Goal: Transaction & Acquisition: Purchase product/service

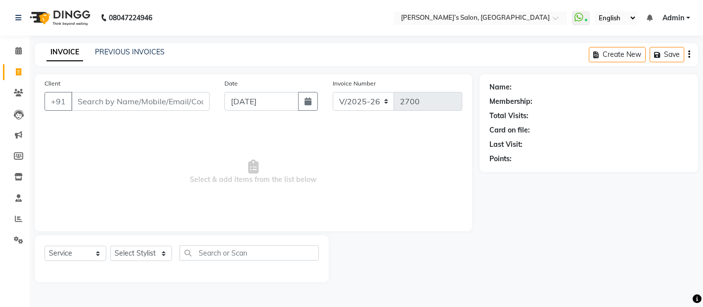
select select "5150"
select select "service"
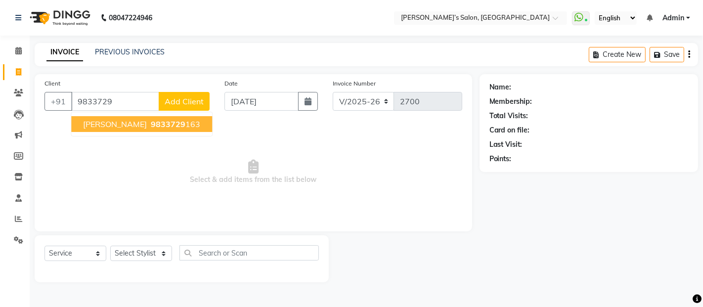
click at [159, 125] on span "9833729" at bounding box center [168, 124] width 35 height 10
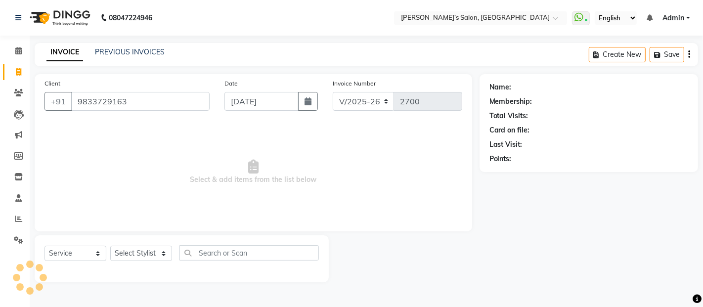
type input "9833729163"
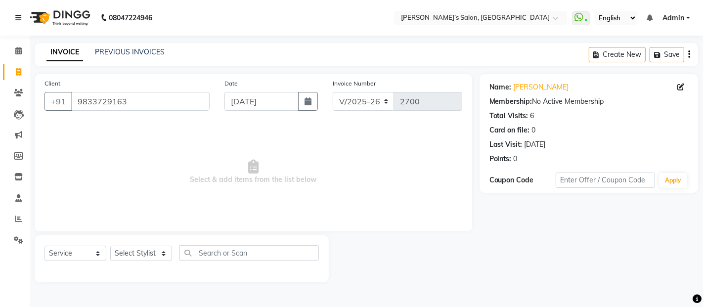
drag, startPoint x: 604, startPoint y: 72, endPoint x: 259, endPoint y: 169, distance: 357.9
click at [259, 169] on span "Select & add items from the list below" at bounding box center [253, 172] width 418 height 99
click at [117, 251] on select "Select Stylist [PERSON_NAME] [PERSON_NAME] Akshay [PERSON_NAME] ANAS [PERSON_NA…" at bounding box center [141, 253] width 62 height 15
select select "33170"
click at [110, 246] on select "Select Stylist [PERSON_NAME] [PERSON_NAME] Akshay [PERSON_NAME] ANAS [PERSON_NA…" at bounding box center [141, 253] width 62 height 15
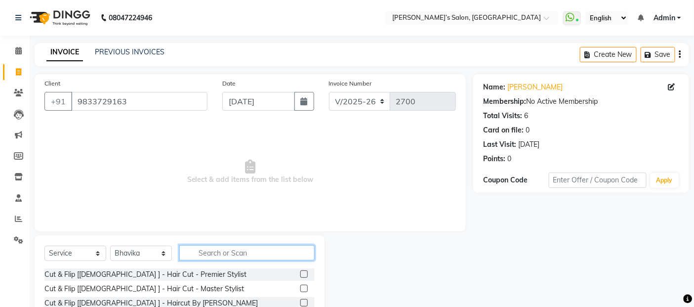
click at [207, 245] on input "text" at bounding box center [246, 252] width 135 height 15
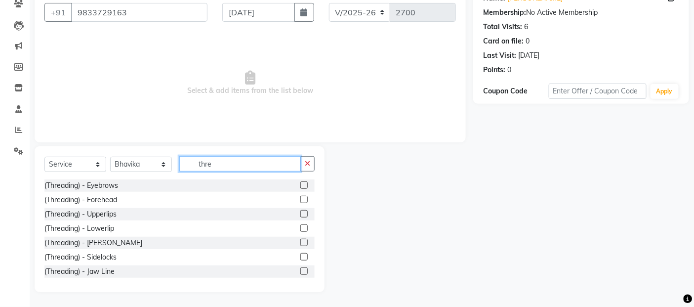
scroll to position [16, 0]
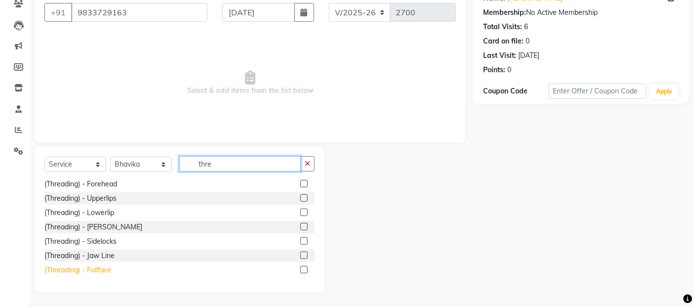
type input "thre"
click at [92, 268] on div "(Threading) - Fullface" at bounding box center [77, 270] width 67 height 10
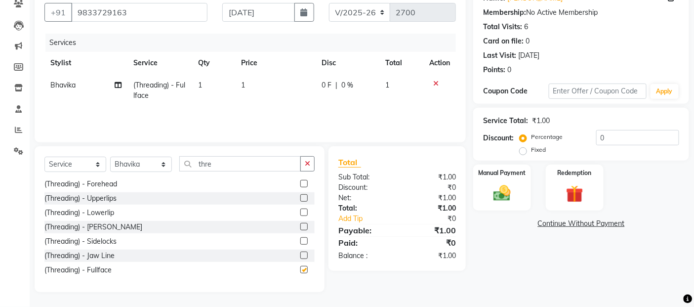
checkbox input "false"
click at [299, 88] on td "1" at bounding box center [275, 90] width 81 height 33
select select "33170"
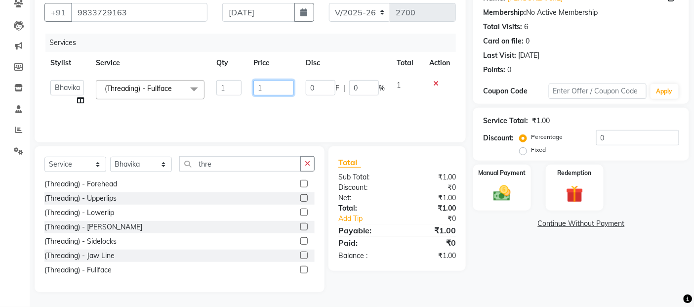
click at [290, 87] on input "1" at bounding box center [274, 87] width 41 height 15
type input "230"
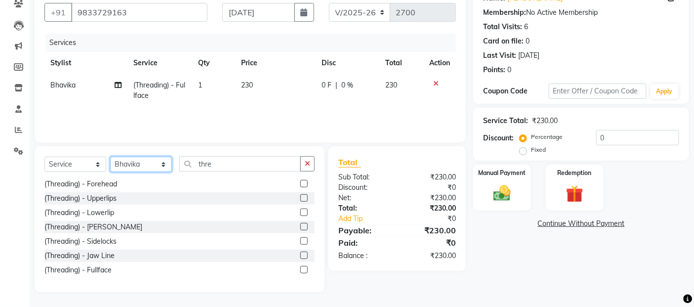
click at [158, 169] on select "Select Stylist [PERSON_NAME] [PERSON_NAME] Akshay [PERSON_NAME] ANAS [PERSON_NA…" at bounding box center [141, 164] width 62 height 15
select select "89532"
click at [110, 157] on select "Select Stylist [PERSON_NAME] [PERSON_NAME] Akshay [PERSON_NAME] ANAS [PERSON_NA…" at bounding box center [141, 164] width 62 height 15
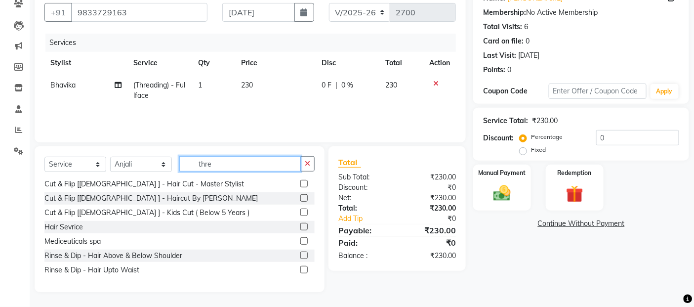
click at [235, 166] on input "thre" at bounding box center [240, 163] width 122 height 15
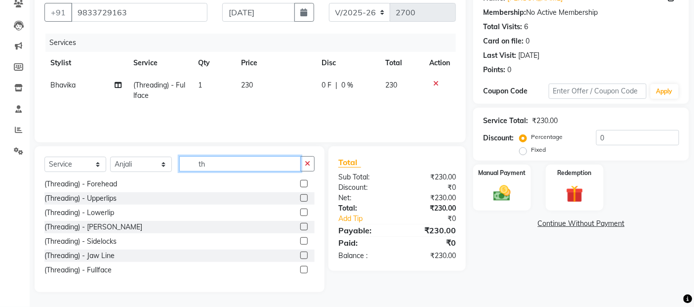
type input "t"
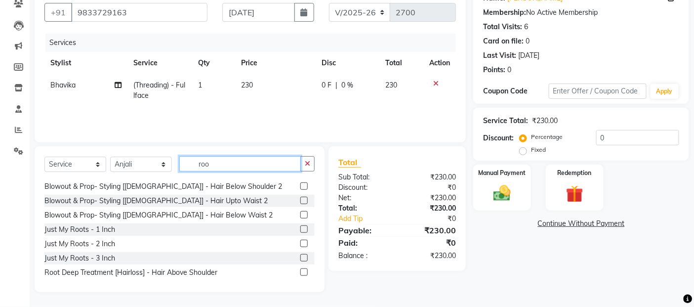
scroll to position [0, 0]
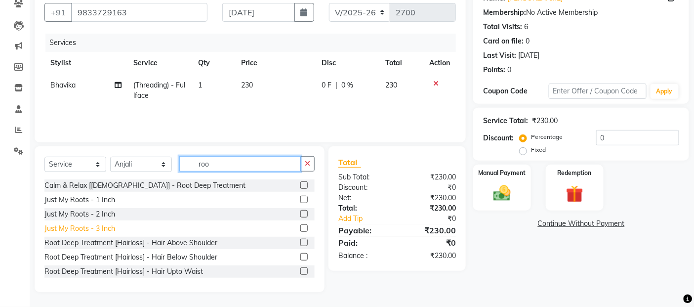
type input "roo"
click at [70, 229] on div "Just My Roots - 3 Inch" at bounding box center [79, 228] width 71 height 10
checkbox input "false"
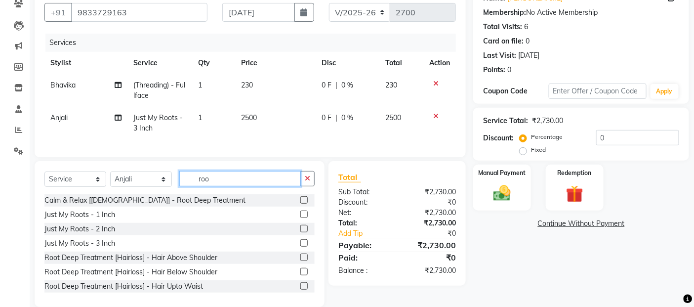
click at [216, 186] on input "roo" at bounding box center [240, 178] width 122 height 15
type input "r"
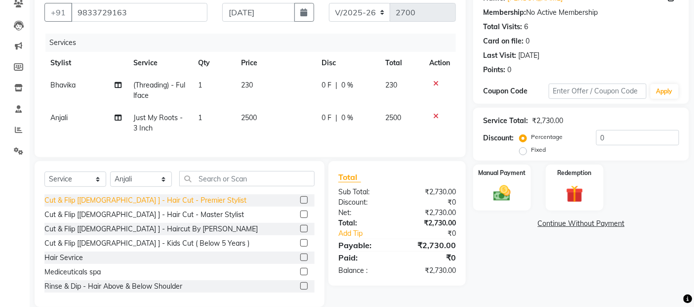
click at [188, 206] on div "Cut & Flip [[DEMOGRAPHIC_DATA] ] - Hair Cut - Premier Stylist" at bounding box center [145, 200] width 202 height 10
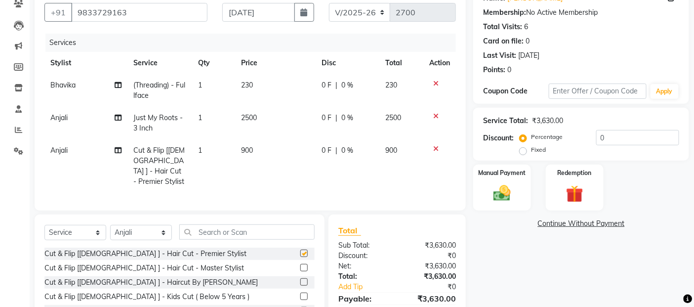
checkbox input "false"
click at [269, 140] on td "900" at bounding box center [275, 165] width 81 height 53
select select "89532"
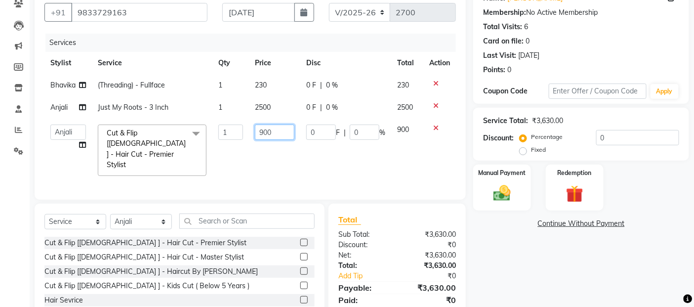
click at [273, 134] on input "900" at bounding box center [275, 132] width 40 height 15
type input "9"
type input "850"
click at [278, 117] on td "2500" at bounding box center [274, 107] width 51 height 22
select select "89532"
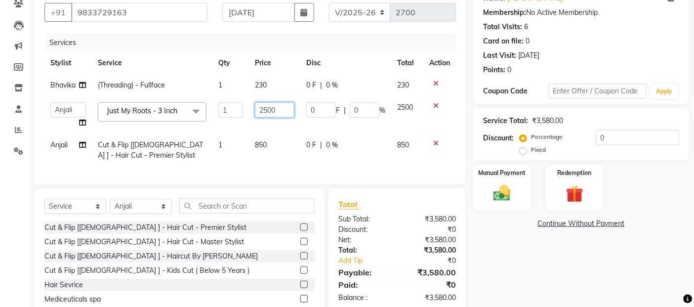
click at [278, 117] on input "2500" at bounding box center [275, 109] width 40 height 15
type input "2200"
click at [495, 195] on img at bounding box center [503, 193] width 30 height 21
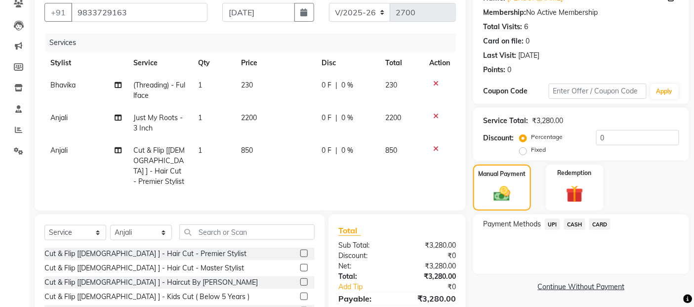
click at [601, 223] on span "CARD" at bounding box center [600, 223] width 21 height 11
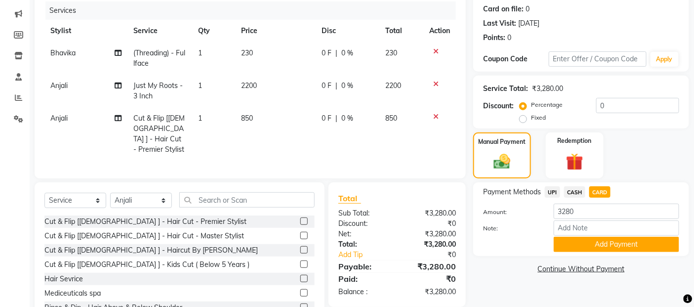
scroll to position [155, 0]
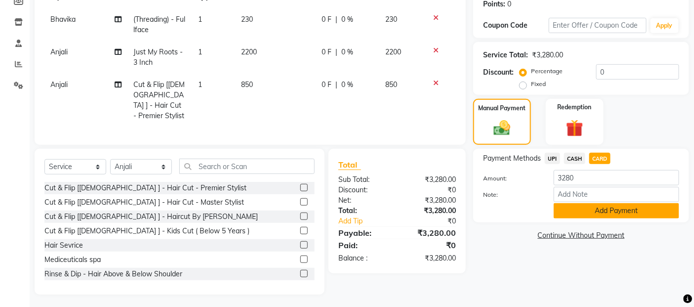
click at [608, 214] on button "Add Payment" at bounding box center [617, 210] width 126 height 15
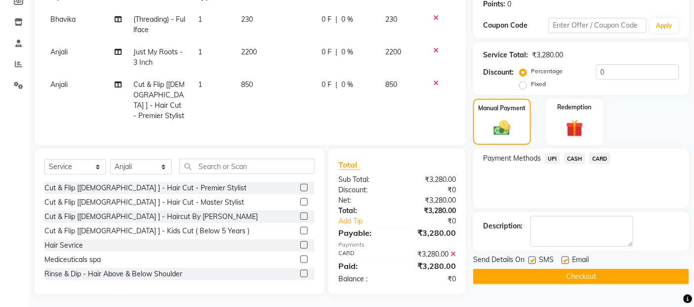
click at [605, 280] on button "Checkout" at bounding box center [581, 276] width 216 height 15
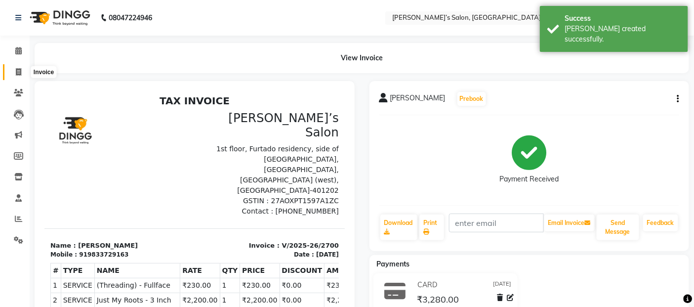
click at [17, 72] on icon at bounding box center [18, 71] width 5 height 7
select select "5150"
select select "service"
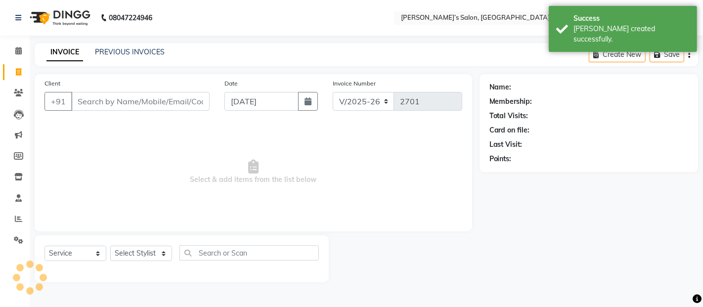
click at [132, 96] on input "Client" at bounding box center [140, 101] width 138 height 19
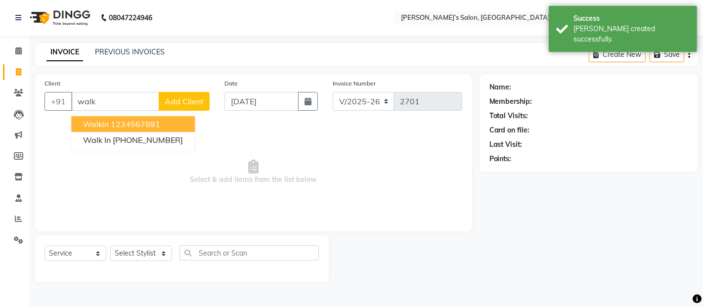
click at [97, 122] on span "walkin" at bounding box center [96, 124] width 26 height 10
type input "1234567891"
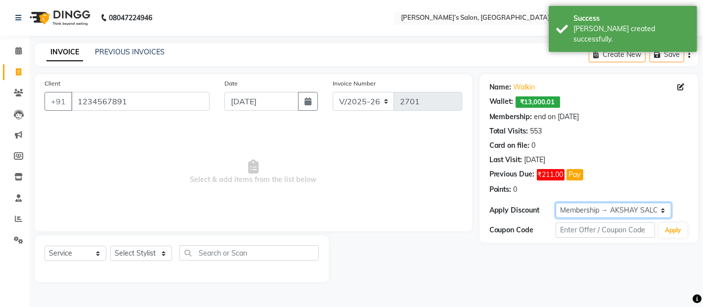
click at [558, 209] on select "Select Membership → AKSHAY SALON Membership → AKSHAY SALON Membership → AKSHAY …" at bounding box center [613, 210] width 116 height 15
select select "0:"
click at [555, 203] on select "Select Membership → AKSHAY SALON Membership → AKSHAY SALON Membership → AKSHAY …" at bounding box center [613, 210] width 116 height 15
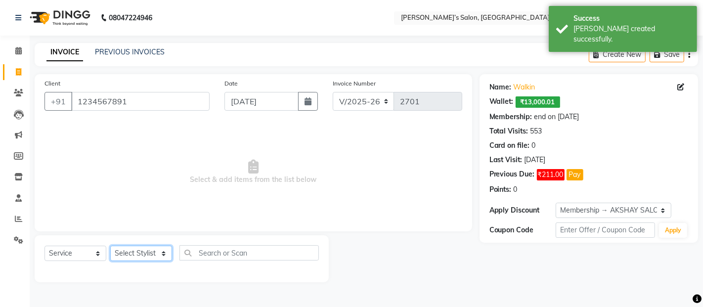
click at [137, 250] on select "Select Stylist [PERSON_NAME] [PERSON_NAME] Akshay [PERSON_NAME] ANAS [PERSON_NA…" at bounding box center [141, 253] width 62 height 15
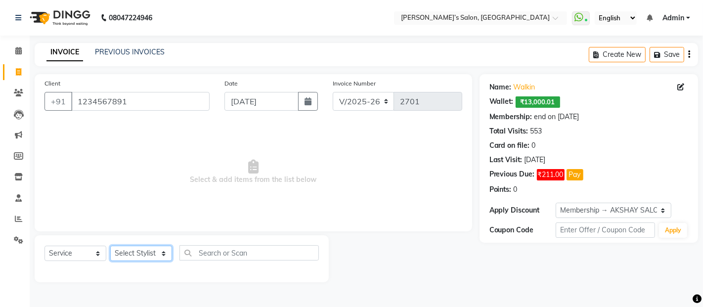
select select "35044"
click at [110, 246] on select "Select Stylist [PERSON_NAME] [PERSON_NAME] Akshay [PERSON_NAME] ANAS [PERSON_NA…" at bounding box center [141, 253] width 62 height 15
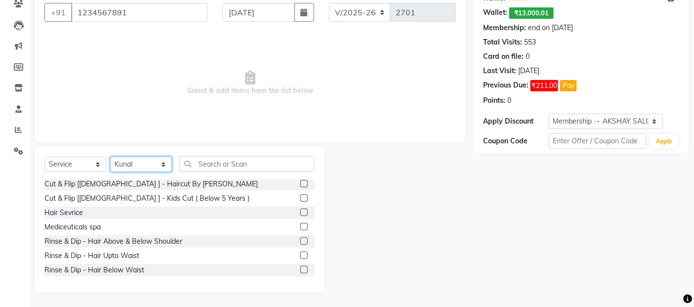
scroll to position [110, 0]
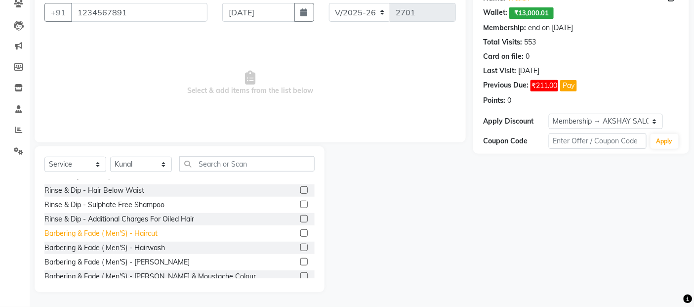
click at [140, 230] on div "Barbering & Fade ( Men'S) - Haircut" at bounding box center [100, 233] width 113 height 10
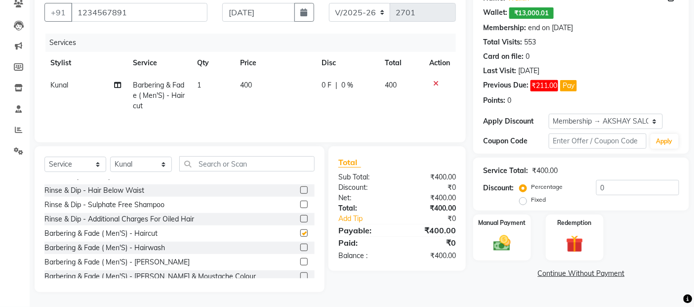
checkbox input "false"
click at [230, 111] on td "1" at bounding box center [213, 95] width 43 height 43
select select "35044"
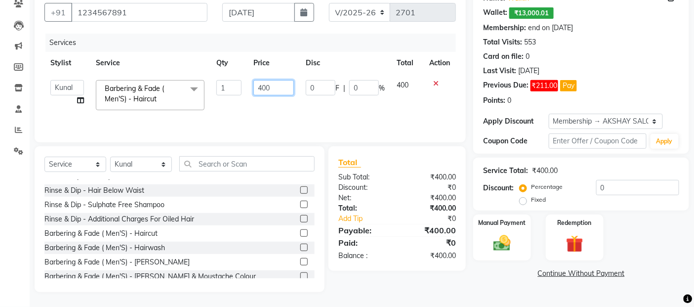
click at [270, 90] on input "400" at bounding box center [274, 87] width 41 height 15
type input "4"
type input "650"
drag, startPoint x: 147, startPoint y: 165, endPoint x: 101, endPoint y: 156, distance: 46.7
click at [147, 165] on select "Select Stylist [PERSON_NAME] [PERSON_NAME] Akshay [PERSON_NAME] ANAS [PERSON_NA…" at bounding box center [141, 164] width 62 height 15
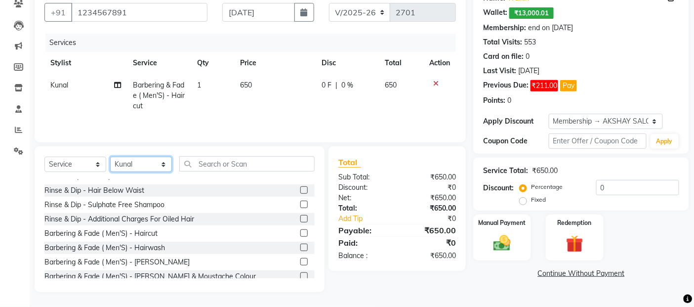
select select "52310"
click at [110, 158] on select "Select Stylist [PERSON_NAME] [PERSON_NAME] Akshay [PERSON_NAME] ANAS [PERSON_NA…" at bounding box center [141, 164] width 62 height 15
drag, startPoint x: 141, startPoint y: 237, endPoint x: 204, endPoint y: 171, distance: 90.9
click at [143, 235] on div "Barbering & Fade ( Men'S) - Haircut" at bounding box center [100, 233] width 113 height 10
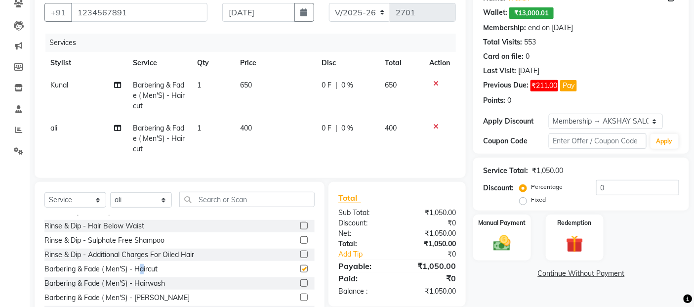
checkbox input "false"
click at [264, 131] on td "400" at bounding box center [275, 138] width 81 height 43
select select "52310"
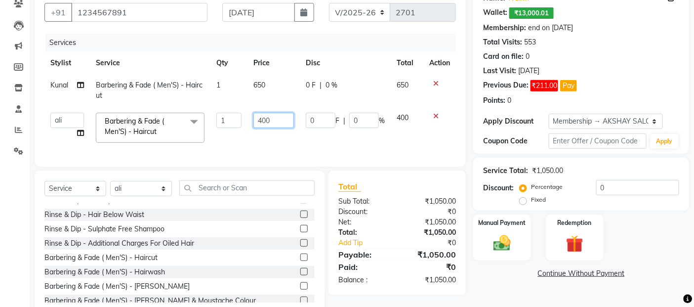
click at [276, 124] on input "400" at bounding box center [274, 120] width 41 height 15
type input "4"
type input "1150"
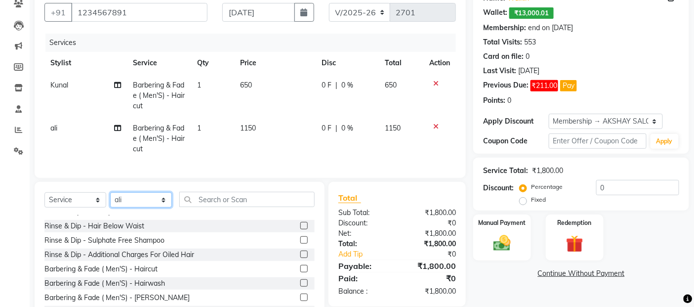
click at [130, 192] on div "Select Service Product Membership Package Voucher Prepaid Gift Card Select Styl…" at bounding box center [180, 255] width 290 height 146
select select "33170"
click at [110, 201] on select "Select Stylist [PERSON_NAME] [PERSON_NAME] Akshay [PERSON_NAME] ANAS [PERSON_NA…" at bounding box center [141, 199] width 62 height 15
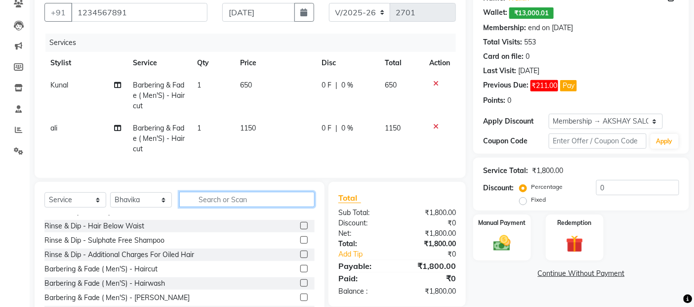
click at [214, 207] on input "text" at bounding box center [246, 199] width 135 height 15
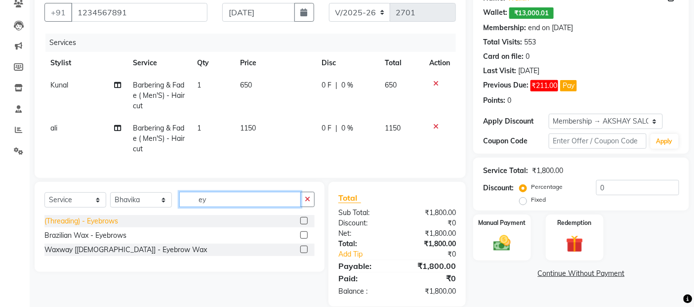
type input "ey"
click at [97, 226] on div "(Threading) - Eyebrows" at bounding box center [81, 221] width 74 height 10
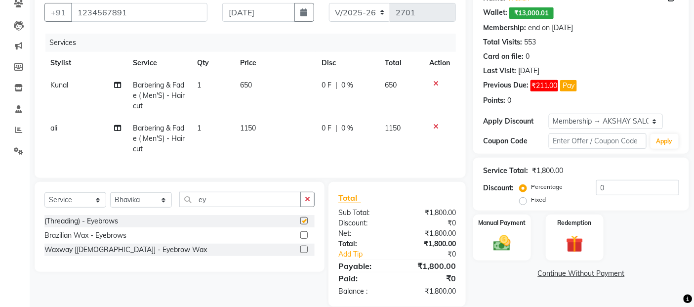
checkbox input "false"
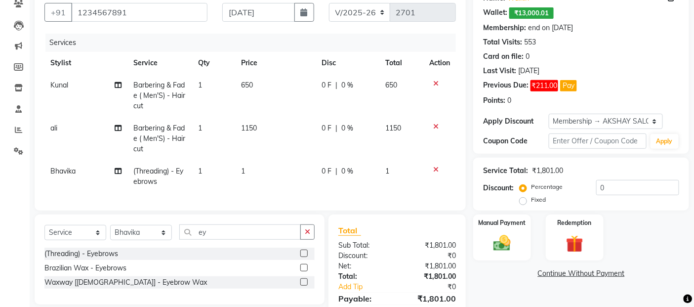
drag, startPoint x: 250, startPoint y: 166, endPoint x: 259, endPoint y: 166, distance: 9.4
click at [251, 166] on td "1" at bounding box center [275, 176] width 81 height 33
select select "33170"
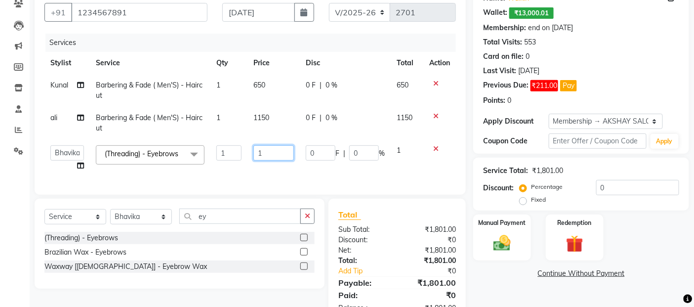
click at [293, 154] on input "1" at bounding box center [274, 152] width 41 height 15
type input "100"
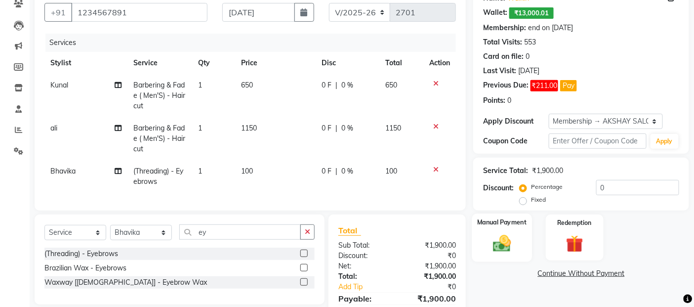
click at [510, 240] on img at bounding box center [503, 243] width 30 height 21
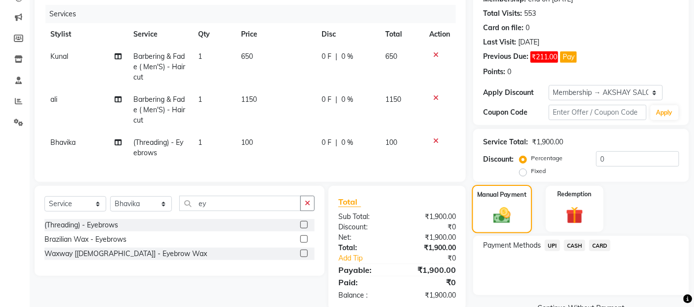
scroll to position [144, 0]
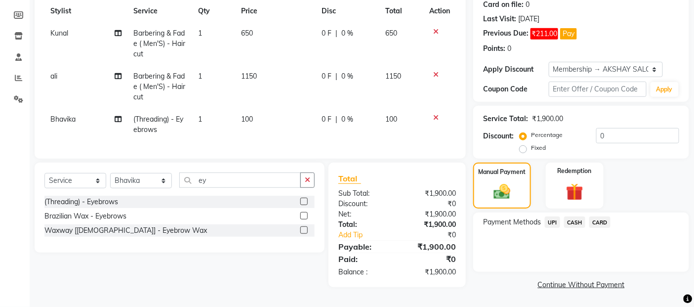
click at [572, 221] on span "CASH" at bounding box center [574, 221] width 21 height 11
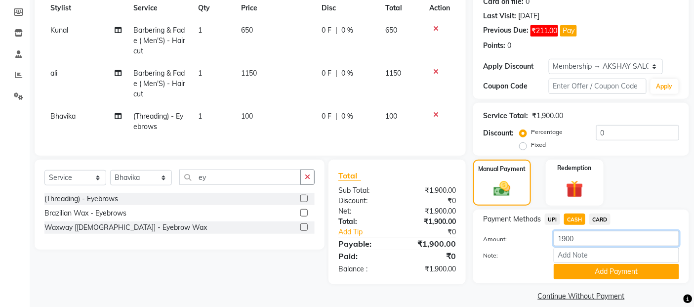
click at [577, 235] on input "1900" at bounding box center [617, 238] width 126 height 15
type input "1"
type input "500"
click at [597, 272] on button "Add Payment" at bounding box center [617, 271] width 126 height 15
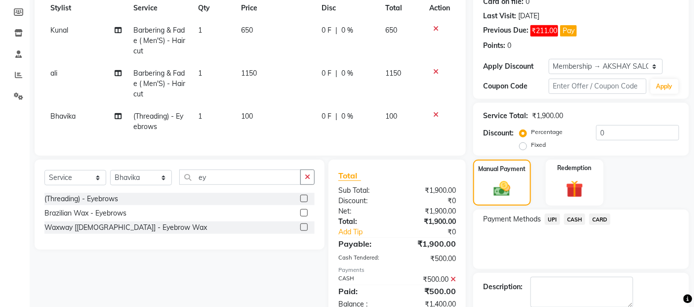
scroll to position [197, 0]
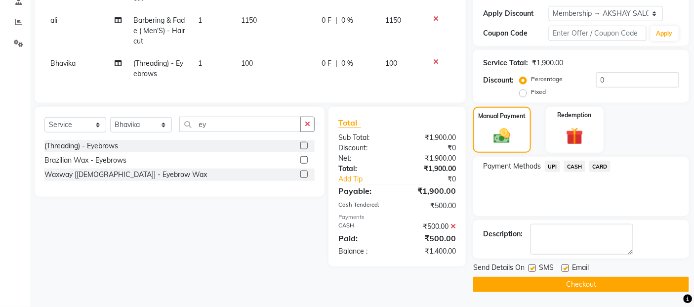
click at [593, 285] on button "Checkout" at bounding box center [581, 284] width 216 height 15
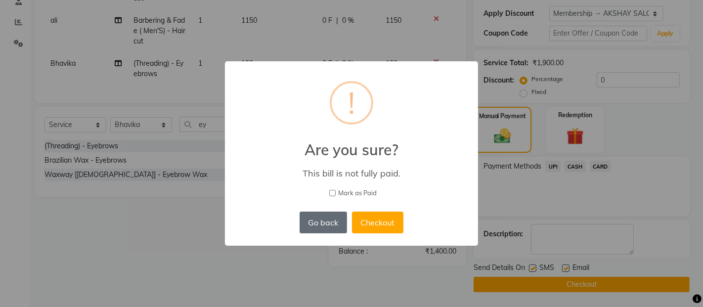
click at [336, 219] on button "Go back" at bounding box center [322, 222] width 47 height 22
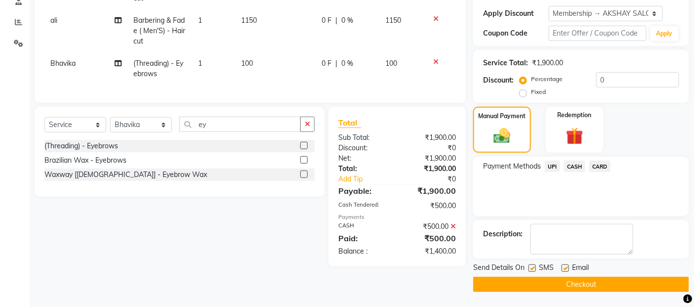
click at [555, 166] on span "UPI" at bounding box center [552, 166] width 15 height 11
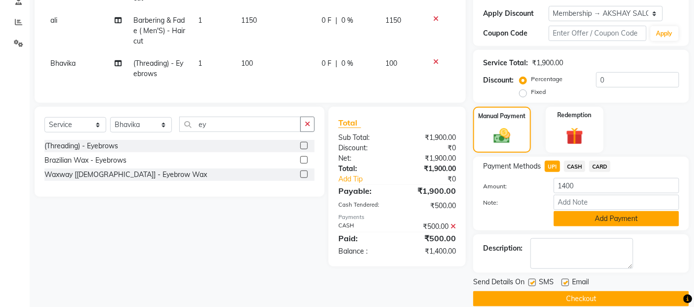
click at [576, 213] on button "Add Payment" at bounding box center [617, 218] width 126 height 15
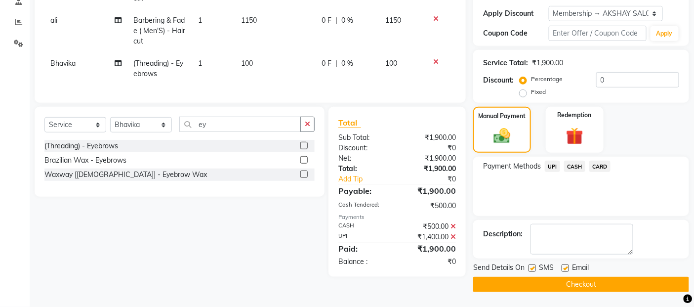
click at [560, 286] on button "Checkout" at bounding box center [581, 284] width 216 height 15
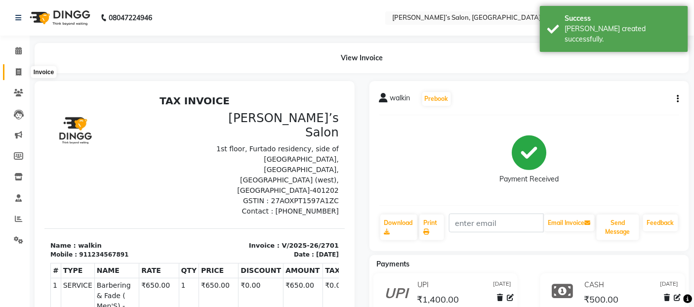
click at [20, 70] on icon at bounding box center [18, 71] width 5 height 7
select select "5150"
select select "service"
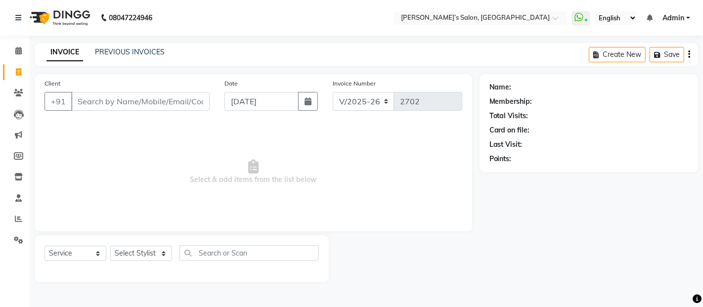
click at [106, 95] on input "Client" at bounding box center [140, 101] width 138 height 19
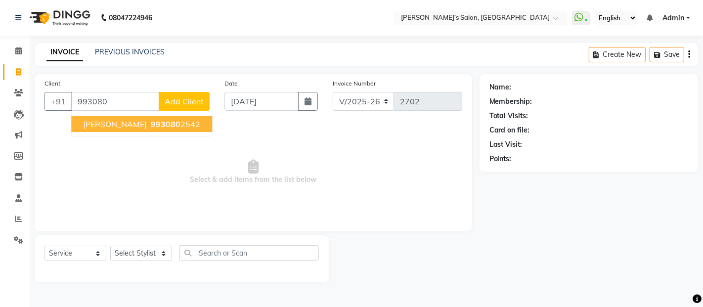
click at [125, 119] on button "[PERSON_NAME] 993080 2542" at bounding box center [141, 124] width 141 height 16
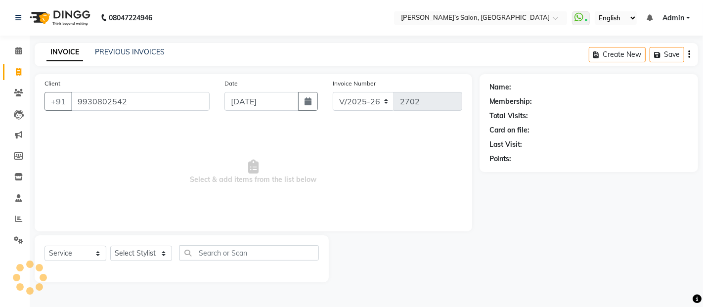
type input "9930802542"
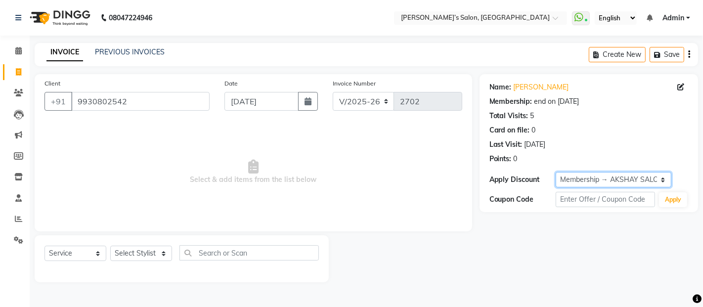
click at [622, 178] on select "Select Membership → AKSHAY SALON" at bounding box center [613, 179] width 116 height 15
select select "0:"
click at [555, 172] on select "Select Membership → AKSHAY SALON" at bounding box center [613, 179] width 116 height 15
click at [138, 248] on select "Select Stylist [PERSON_NAME] [PERSON_NAME] Akshay [PERSON_NAME] ANAS [PERSON_NA…" at bounding box center [141, 253] width 62 height 15
select select "52310"
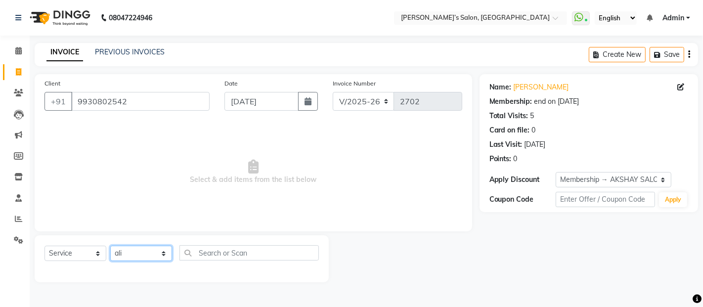
click at [110, 246] on select "Select Stylist [PERSON_NAME] [PERSON_NAME] Akshay [PERSON_NAME] ANAS [PERSON_NA…" at bounding box center [141, 253] width 62 height 15
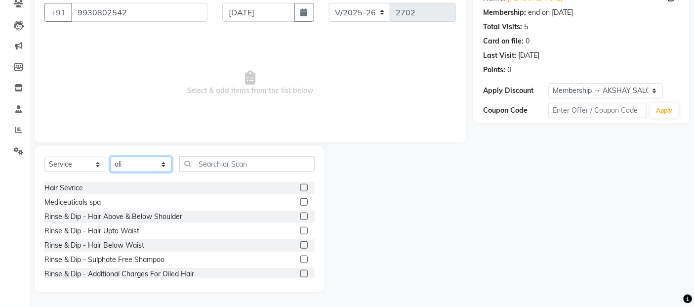
scroll to position [110, 0]
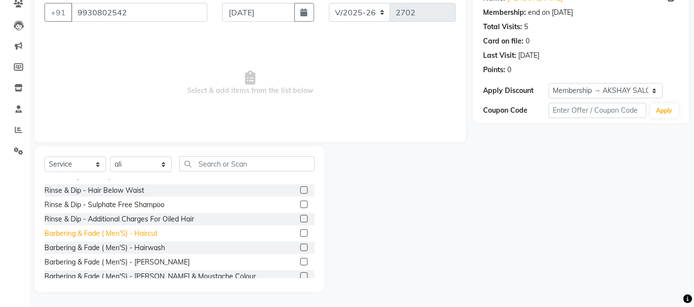
click at [126, 236] on div "Barbering & Fade ( Men'S) - Haircut" at bounding box center [100, 233] width 113 height 10
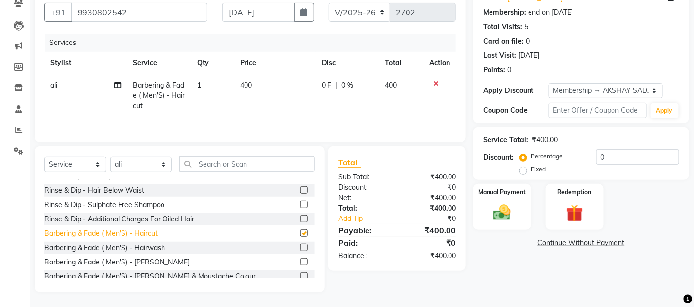
checkbox input "false"
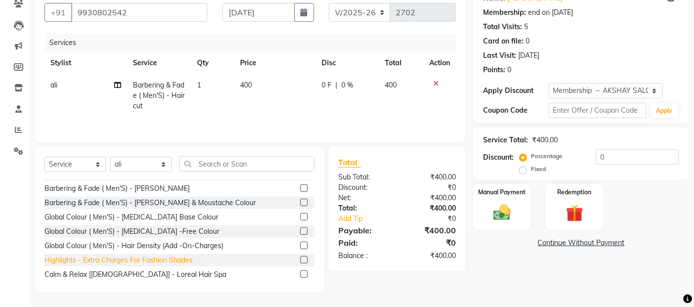
scroll to position [165, 0]
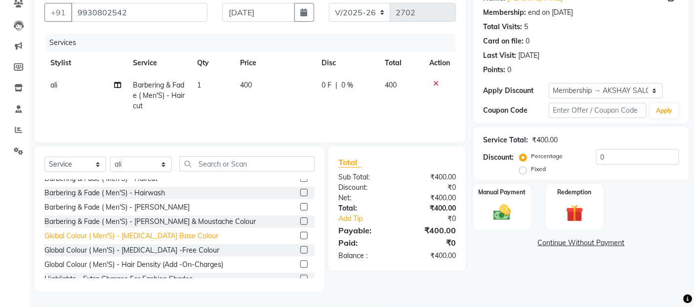
click at [146, 237] on div "Global Colour ( Men'S) - [MEDICAL_DATA] Base Colour" at bounding box center [131, 236] width 174 height 10
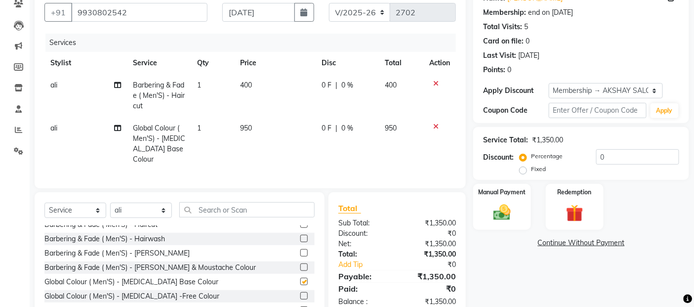
checkbox input "false"
click at [294, 89] on td "400" at bounding box center [275, 95] width 81 height 43
select select "52310"
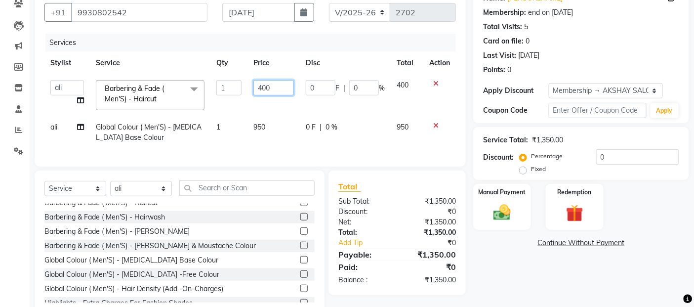
click at [275, 87] on input "400" at bounding box center [274, 87] width 41 height 15
type input "4"
type input "350"
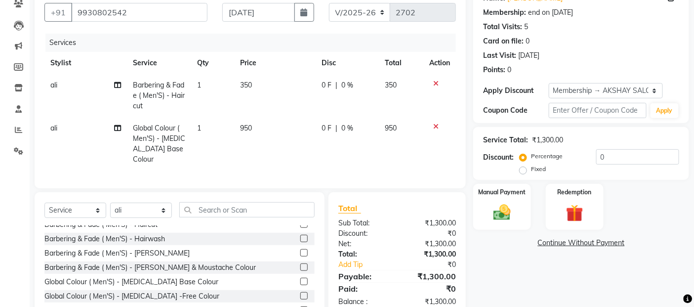
click at [279, 122] on td "950" at bounding box center [275, 143] width 81 height 53
select select "52310"
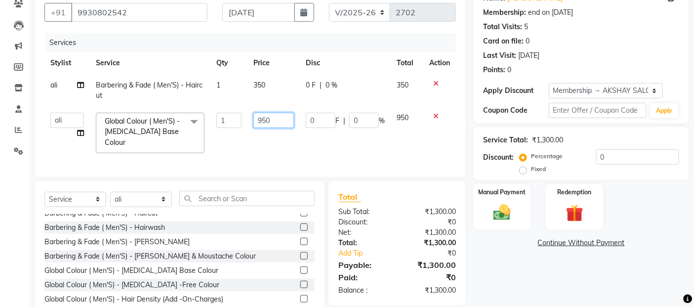
click at [277, 116] on input "950" at bounding box center [274, 120] width 41 height 15
type input "9"
type input "850"
click at [485, 211] on div "Manual Payment" at bounding box center [502, 207] width 60 height 48
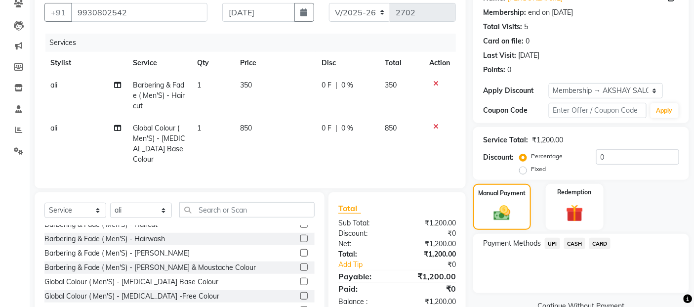
click at [601, 238] on span "CARD" at bounding box center [600, 243] width 21 height 11
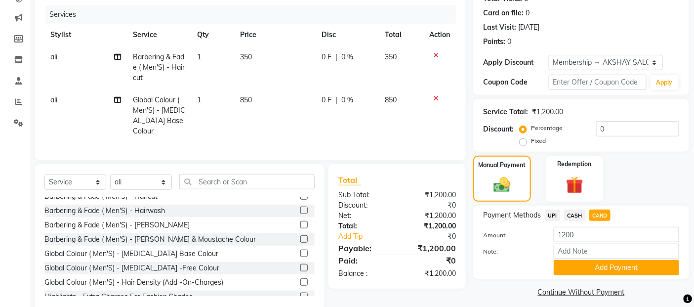
scroll to position [132, 0]
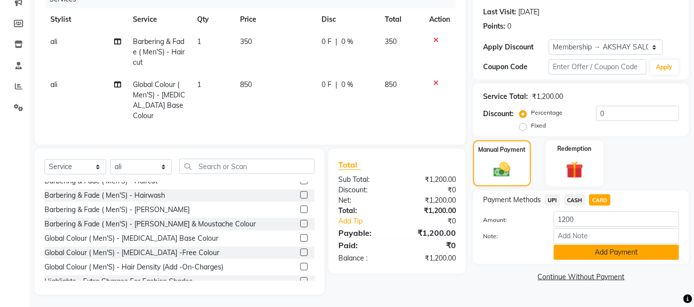
click at [605, 246] on button "Add Payment" at bounding box center [617, 252] width 126 height 15
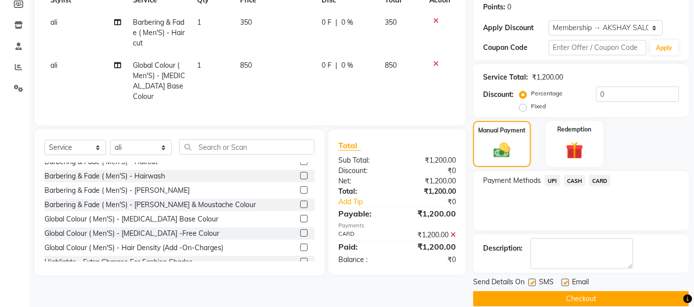
scroll to position [166, 0]
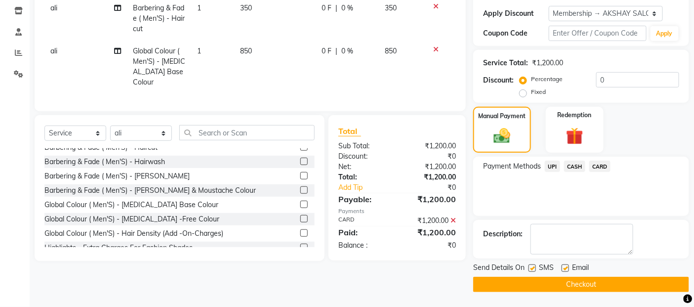
click at [537, 287] on button "Checkout" at bounding box center [581, 284] width 216 height 15
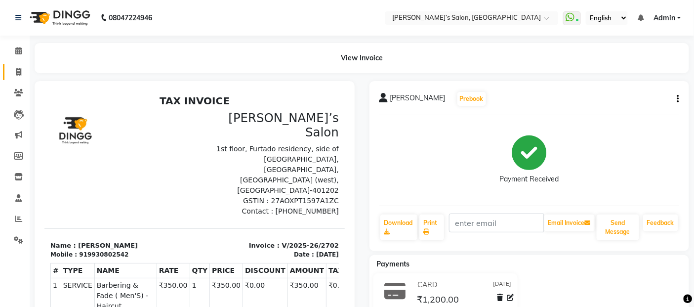
click at [21, 66] on link "Invoice" at bounding box center [15, 72] width 24 height 16
select select "service"
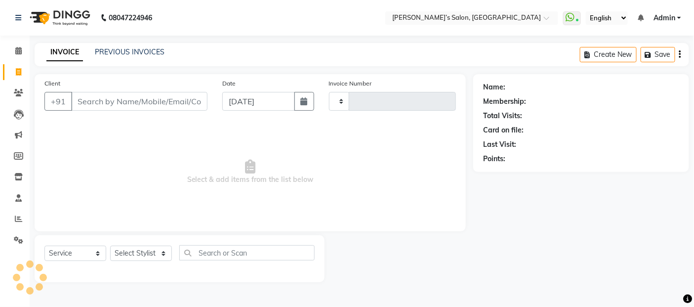
type input "2703"
select select "5150"
click at [121, 96] on input "Client" at bounding box center [140, 101] width 138 height 19
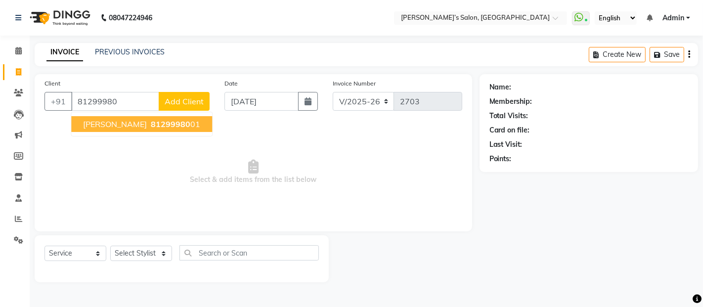
click at [149, 121] on ngb-highlight "81299980 01" at bounding box center [174, 124] width 51 height 10
type input "8129998001"
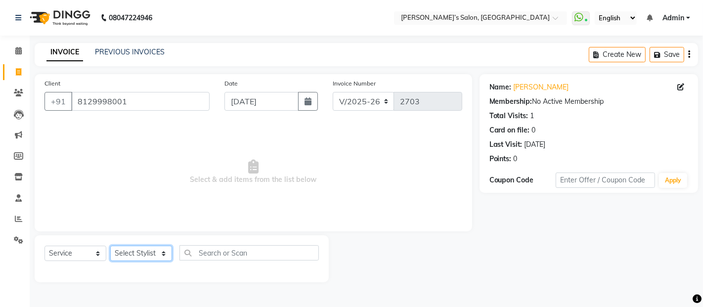
click at [149, 252] on select "Select Stylist [PERSON_NAME] [PERSON_NAME] Akshay [PERSON_NAME] ANAS [PERSON_NA…" at bounding box center [141, 253] width 62 height 15
select select "35044"
click at [110, 246] on select "Select Stylist [PERSON_NAME] [PERSON_NAME] Akshay [PERSON_NAME] ANAS [PERSON_NA…" at bounding box center [141, 253] width 62 height 15
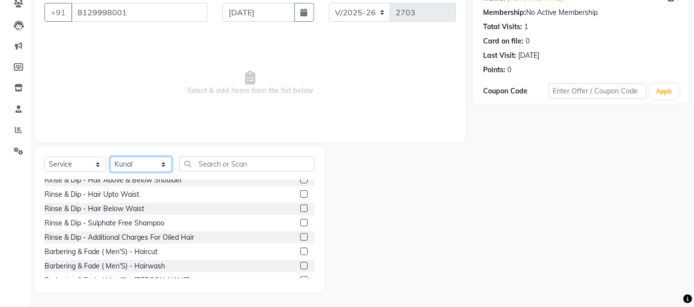
scroll to position [110, 0]
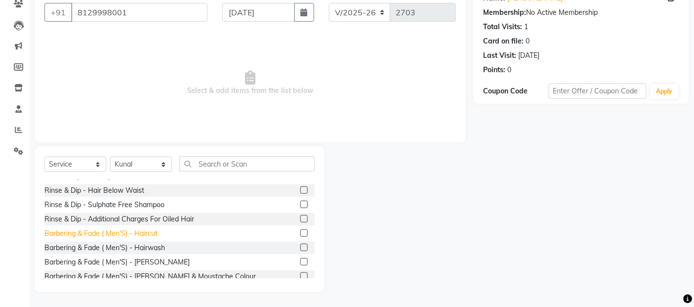
click at [110, 235] on div "Barbering & Fade ( Men'S) - Haircut" at bounding box center [100, 233] width 113 height 10
checkbox input "false"
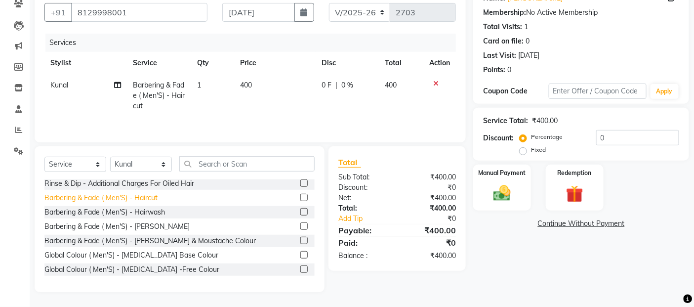
scroll to position [165, 0]
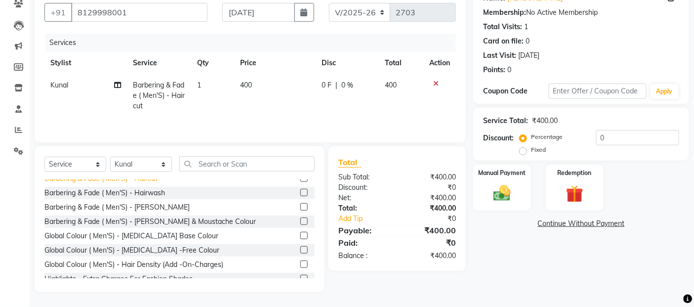
click at [110, 235] on div "Global Colour ( Men'S) - [MEDICAL_DATA] Base Colour" at bounding box center [131, 236] width 174 height 10
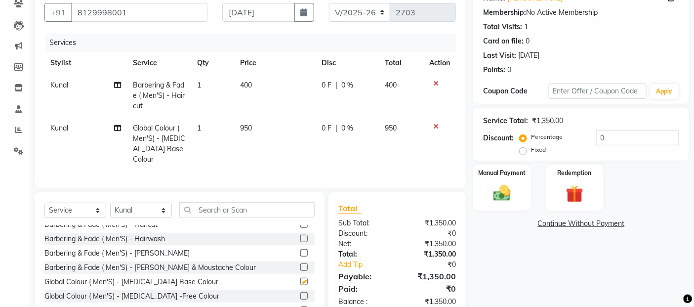
checkbox input "false"
drag, startPoint x: 251, startPoint y: 89, endPoint x: 271, endPoint y: 88, distance: 19.8
click at [271, 88] on td "400" at bounding box center [275, 95] width 81 height 43
select select "35044"
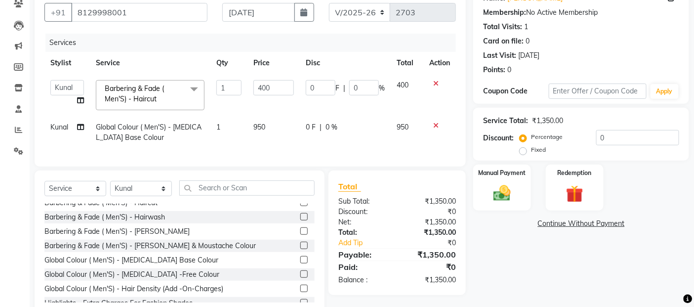
click at [290, 85] on input "400" at bounding box center [274, 87] width 41 height 15
type input "4"
type input "500"
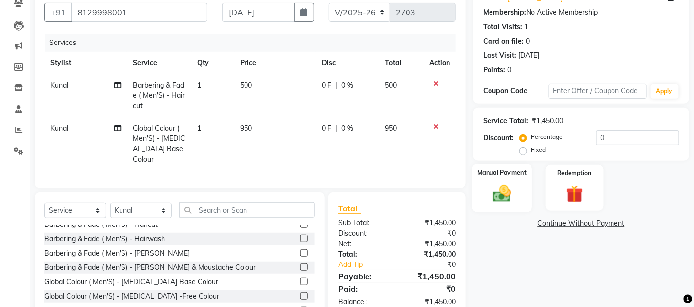
click at [502, 200] on img at bounding box center [503, 193] width 30 height 21
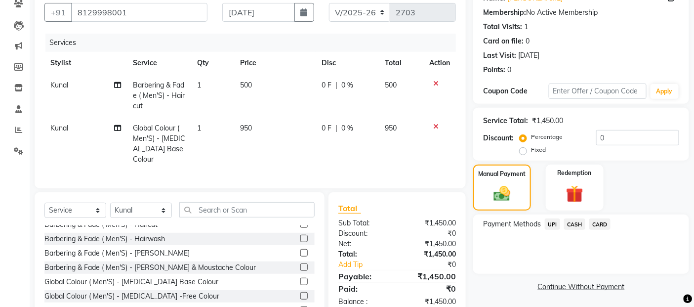
click at [557, 225] on span "UPI" at bounding box center [552, 223] width 15 height 11
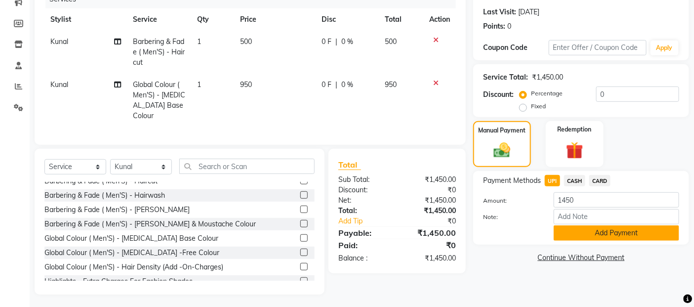
click at [557, 225] on button "Add Payment" at bounding box center [617, 232] width 126 height 15
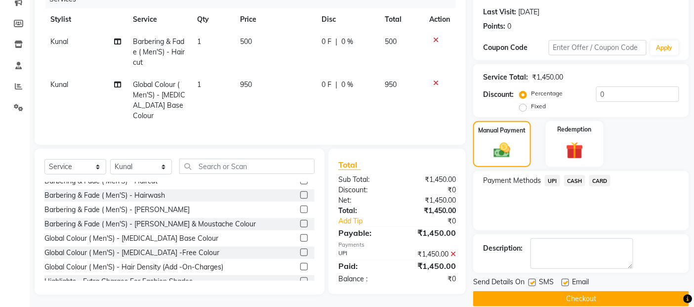
scroll to position [147, 0]
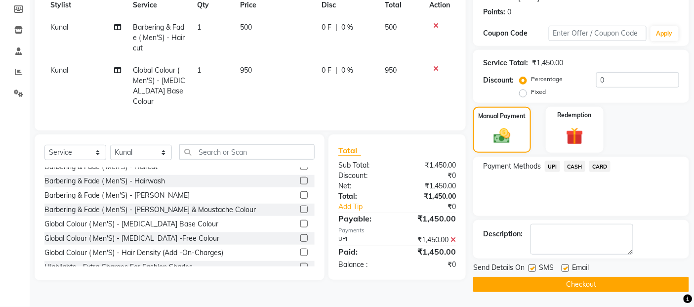
click at [556, 284] on button "Checkout" at bounding box center [581, 284] width 216 height 15
